Goal: Task Accomplishment & Management: Complete application form

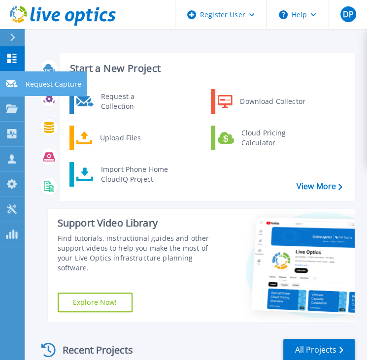
click at [12, 84] on icon at bounding box center [12, 83] width 12 height 7
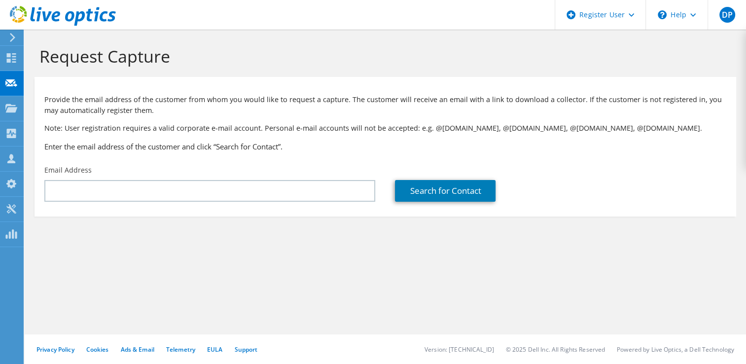
click at [145, 302] on div "Request Capture Provide the email address of the customer from whom you would l…" at bounding box center [385, 197] width 721 height 334
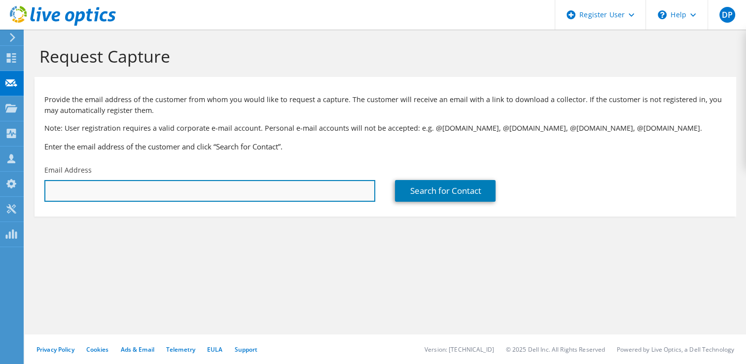
click at [173, 188] on input "text" at bounding box center [209, 191] width 331 height 22
paste input "Kevin Schemahorn <Kevin.Schemahorn@cai-engr.com>"
drag, startPoint x: 118, startPoint y: 194, endPoint x: 0, endPoint y: 185, distance: 118.6
click at [0, 186] on html "DP Dell User Dan Peck Dan.Peck@dell.com Dell My Profile Log Out \n Help Explore…" at bounding box center [373, 182] width 746 height 364
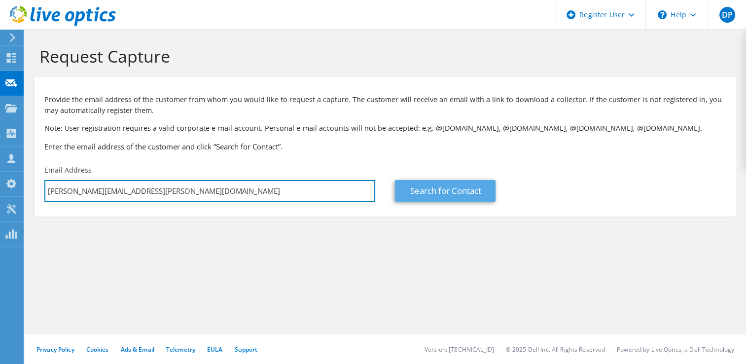
type input "Kevin.Schemahorn@cai-engr.com"
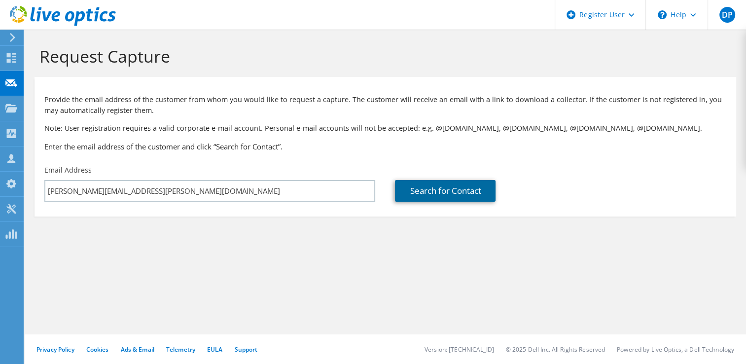
click at [367, 187] on link "Search for Contact" at bounding box center [445, 191] width 101 height 22
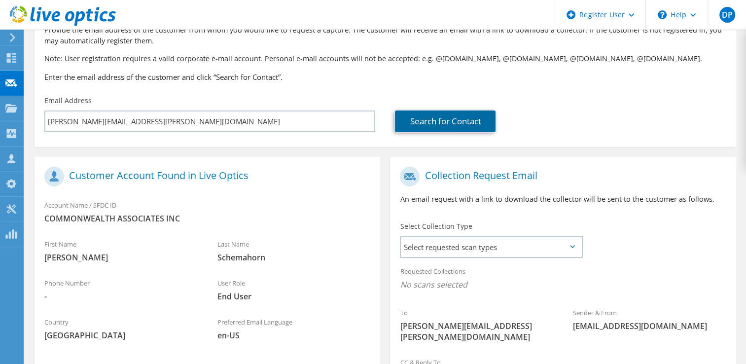
scroll to position [148, 0]
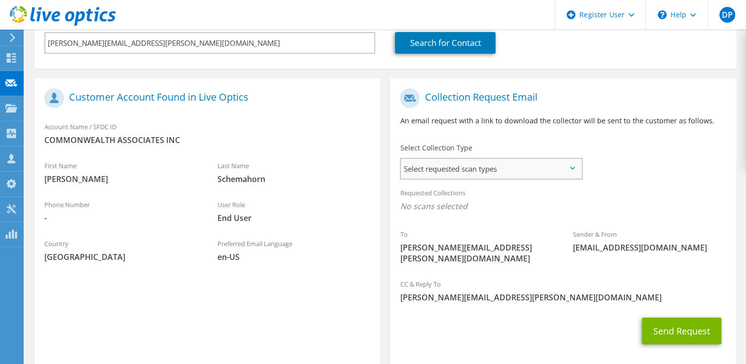
click at [367, 174] on span "Select requested scan types" at bounding box center [491, 169] width 180 height 20
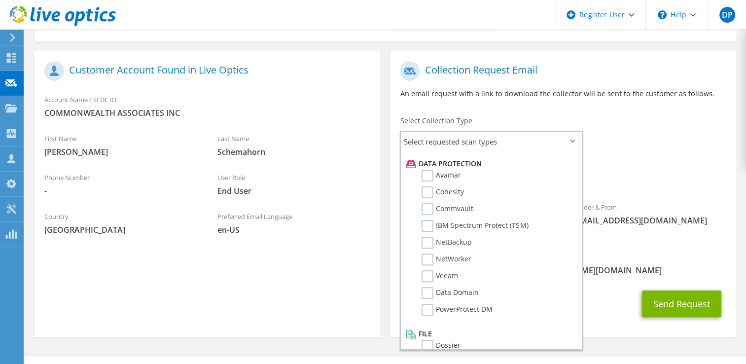
scroll to position [186, 0]
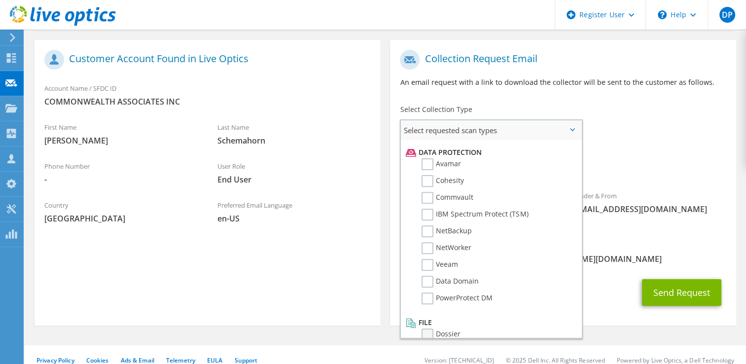
click at [367, 328] on label "Dossier" at bounding box center [440, 334] width 39 height 12
click at [0, 0] on input "Dossier" at bounding box center [0, 0] width 0 height 0
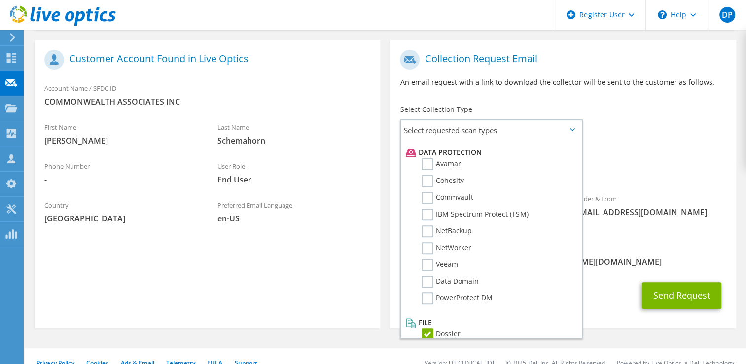
click at [367, 191] on div "Sender & From liveoptics@liveoptics.com" at bounding box center [649, 205] width 173 height 34
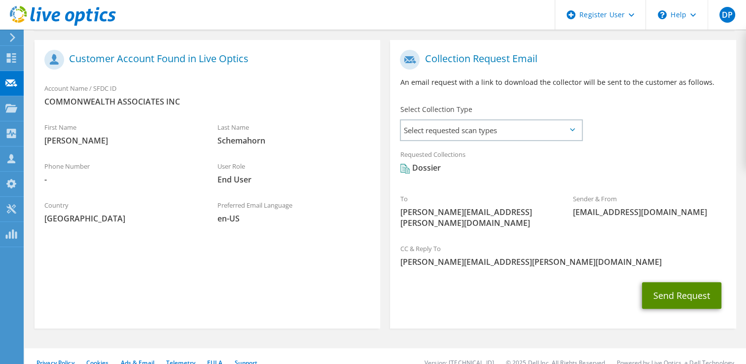
click at [367, 285] on button "Send Request" at bounding box center [681, 295] width 79 height 27
